Goal: Task Accomplishment & Management: Manage account settings

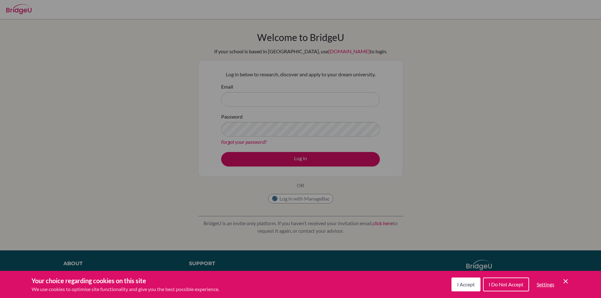
click at [490, 282] on span "I Do Not Accept" at bounding box center [506, 284] width 35 height 6
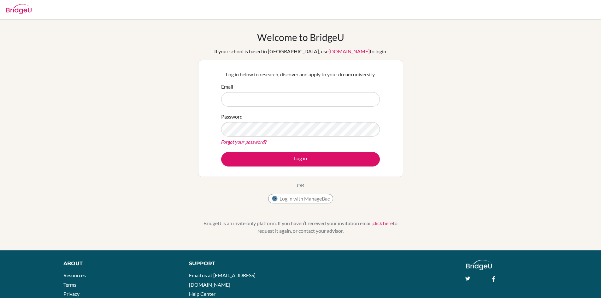
click at [241, 141] on link "Forgot your password?" at bounding box center [243, 142] width 45 height 6
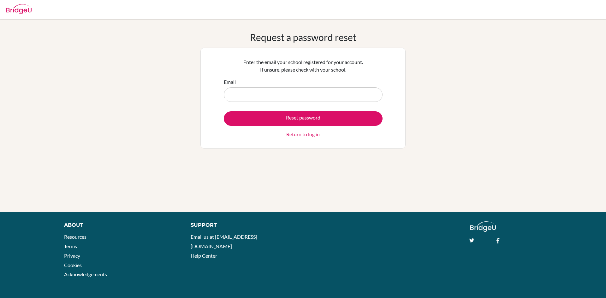
click at [277, 93] on input "Email" at bounding box center [303, 94] width 159 height 15
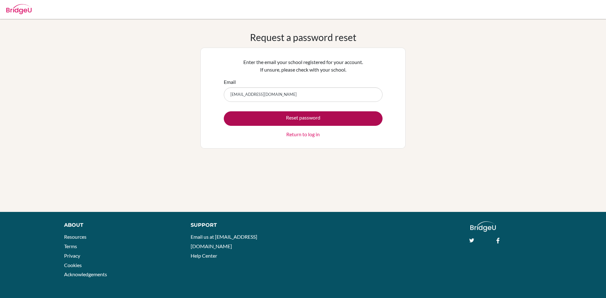
type input "eshanya6593@vivekhighschool.onmicrosoft.com"
click at [288, 120] on button "Reset password" at bounding box center [303, 118] width 159 height 15
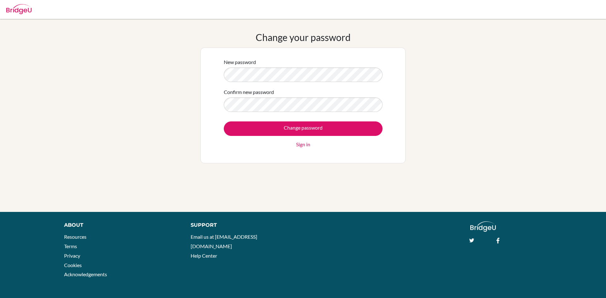
click at [218, 81] on div "New password Confirm new password Change password Sign in" at bounding box center [302, 106] width 205 height 116
click at [211, 74] on div "New password Confirm new password Change password Sign in" at bounding box center [302, 106] width 205 height 116
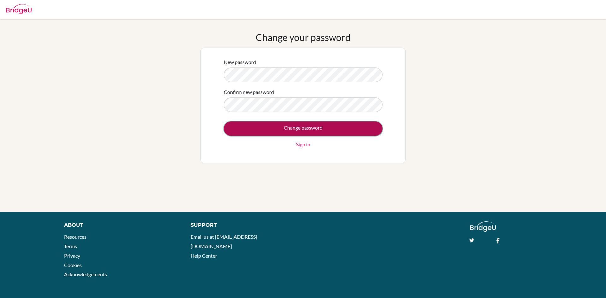
click at [285, 125] on input "Change password" at bounding box center [303, 128] width 159 height 15
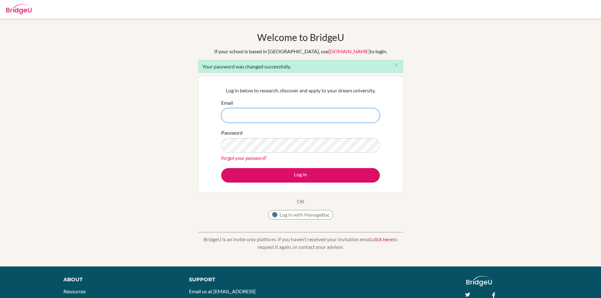
click at [327, 117] on input "Email" at bounding box center [300, 115] width 159 height 15
type input "[EMAIL_ADDRESS][DOMAIN_NAME]"
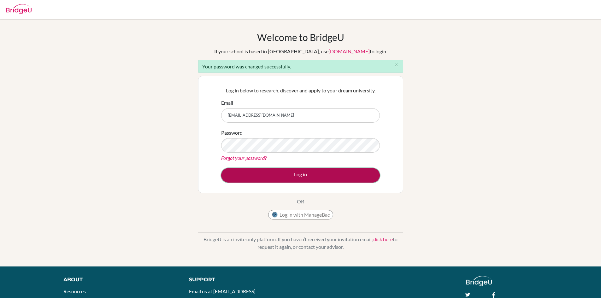
click at [294, 179] on button "Log in" at bounding box center [300, 175] width 159 height 15
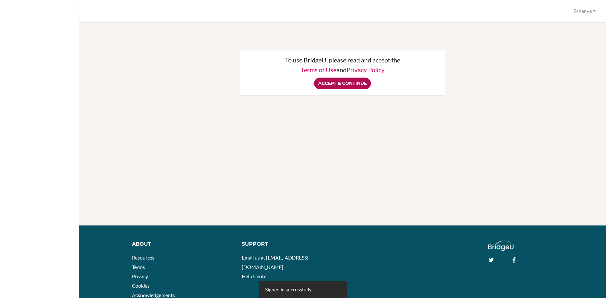
click at [350, 84] on input "Accept & Continue" at bounding box center [342, 84] width 57 height 12
